Goal: Information Seeking & Learning: Check status

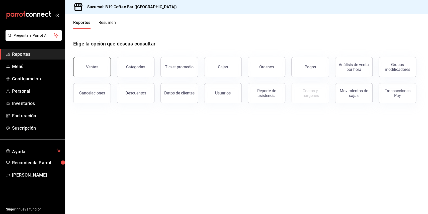
click at [106, 69] on button "Ventas" at bounding box center [92, 67] width 38 height 20
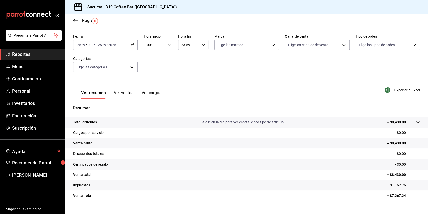
scroll to position [27, 0]
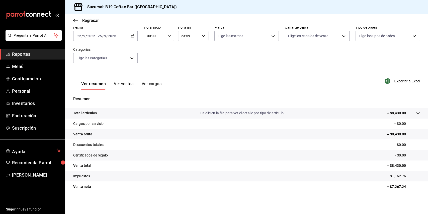
click at [121, 86] on button "Ver ventas" at bounding box center [124, 85] width 20 height 9
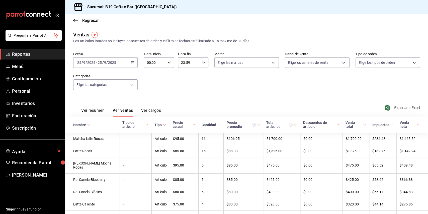
drag, startPoint x: 183, startPoint y: 114, endPoint x: 81, endPoint y: 95, distance: 103.8
click at [81, 95] on div "Ventas Los artículos listados no incluyen descuentos de orden y el filtro de fe…" at bounding box center [246, 213] width 363 height 365
drag, startPoint x: 81, startPoint y: 95, endPoint x: 173, endPoint y: 121, distance: 96.1
click at [173, 121] on div "Ventas Los artículos listados no incluyen descuentos de orden y el filtro de fe…" at bounding box center [246, 213] width 363 height 365
click at [73, 22] on icon "button" at bounding box center [75, 20] width 5 height 5
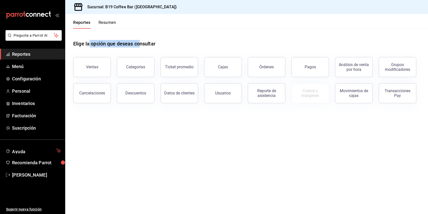
drag, startPoint x: 90, startPoint y: 44, endPoint x: 139, endPoint y: 43, distance: 49.2
click at [139, 43] on h1 "Elige la opción que deseas consultar" at bounding box center [114, 44] width 82 height 8
click at [303, 31] on div "Elige la opción que deseas consultar" at bounding box center [246, 40] width 347 height 22
click at [284, 31] on div "Elige la opción que deseas consultar" at bounding box center [246, 40] width 347 height 22
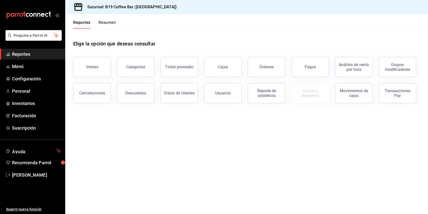
click at [258, 162] on main "Elige la opción que deseas consultar Ventas Categorías Ticket promedio Cajas Ór…" at bounding box center [246, 121] width 363 height 185
drag, startPoint x: 284, startPoint y: 19, endPoint x: 324, endPoint y: 174, distance: 159.4
click at [324, 174] on div "Reportes Resumen Elige la opción que deseas consultar Ventas Categorías Ticket …" at bounding box center [246, 114] width 363 height 200
click at [324, 174] on main "Elige la opción que deseas consultar Ventas Categorías Ticket promedio Cajas Ór…" at bounding box center [246, 121] width 363 height 185
drag, startPoint x: 252, startPoint y: 152, endPoint x: 163, endPoint y: 29, distance: 151.8
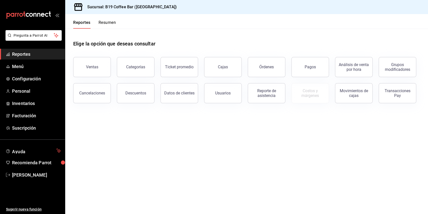
click at [163, 29] on main "Elige la opción que deseas consultar Ventas Categorías Ticket promedio Cajas Ór…" at bounding box center [246, 121] width 363 height 185
drag, startPoint x: 163, startPoint y: 29, endPoint x: 207, endPoint y: 124, distance: 105.0
click at [207, 124] on main "Elige la opción que deseas consultar Ventas Categorías Ticket promedio Cajas Ór…" at bounding box center [246, 121] width 363 height 185
drag, startPoint x: 207, startPoint y: 138, endPoint x: 105, endPoint y: 19, distance: 157.1
click at [105, 19] on div "Reportes Resumen Elige la opción que deseas consultar Ventas Categorías Ticket …" at bounding box center [246, 114] width 363 height 200
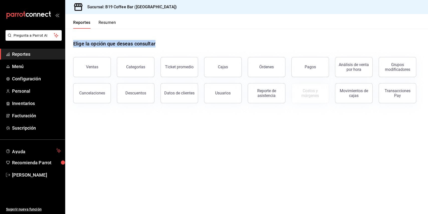
click at [115, 38] on div "Elige la opción que deseas consultar" at bounding box center [246, 40] width 347 height 22
drag, startPoint x: 106, startPoint y: 41, endPoint x: 148, endPoint y: 49, distance: 42.1
click at [148, 49] on div "Elige la opción que deseas consultar" at bounding box center [246, 40] width 347 height 22
drag, startPoint x: 146, startPoint y: 47, endPoint x: 133, endPoint y: 46, distance: 13.1
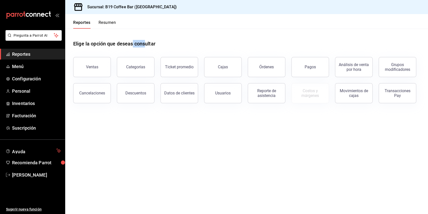
click at [133, 46] on h1 "Elige la opción que deseas consultar" at bounding box center [114, 44] width 82 height 8
click at [134, 39] on div "Elige la opción que deseas consultar" at bounding box center [246, 40] width 347 height 22
click at [103, 63] on button "Ventas" at bounding box center [92, 67] width 38 height 20
